Goal: Task Accomplishment & Management: Manage account settings

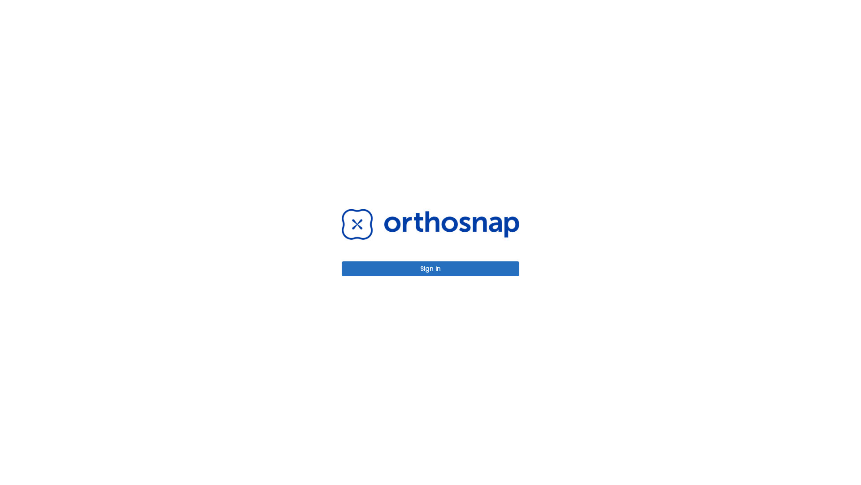
click at [431, 268] on button "Sign in" at bounding box center [431, 268] width 178 height 15
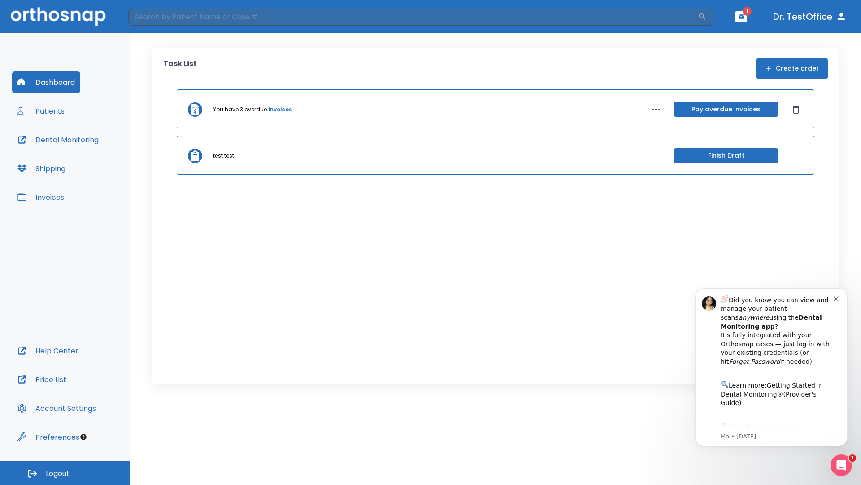
click at [65, 472] on span "Logout" at bounding box center [58, 473] width 24 height 10
